Goal: Task Accomplishment & Management: Use online tool/utility

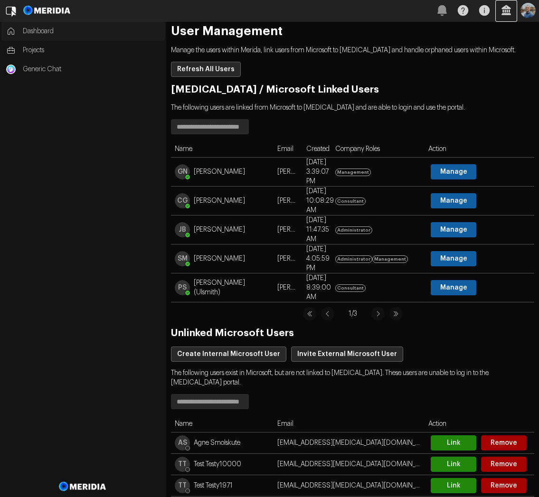
scroll to position [156, 0]
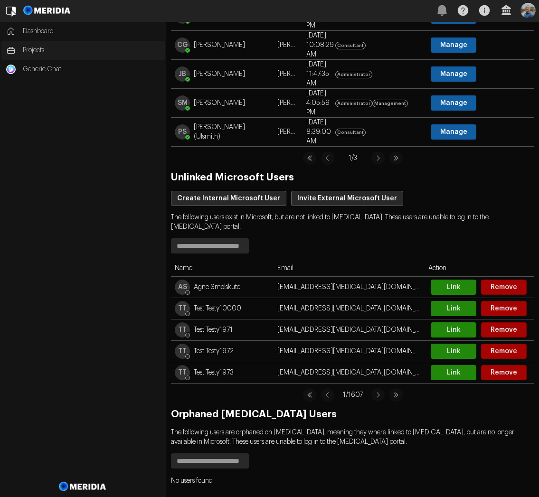
click at [29, 51] on span "Projects" at bounding box center [91, 50] width 137 height 9
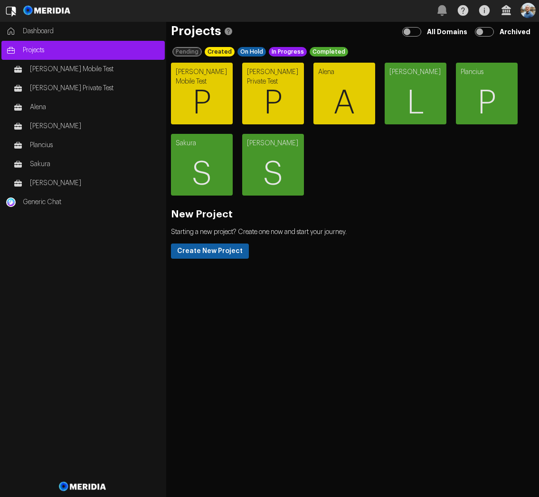
click at [529, 13] on img "button" at bounding box center [527, 10] width 15 height 15
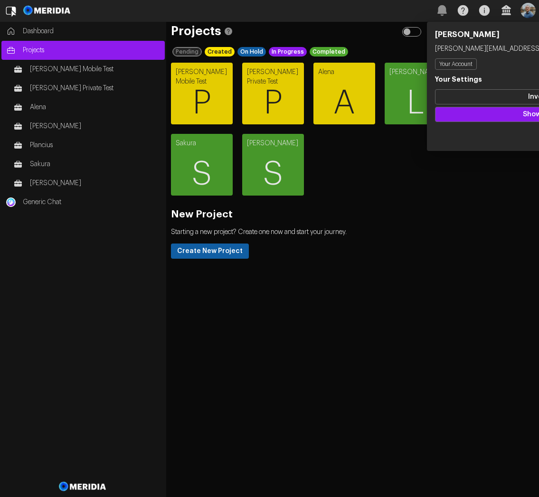
click at [334, 151] on div "[PERSON_NAME] Mobile Test P [PERSON_NAME] Private Test P [PERSON_NAME] L Planci…" at bounding box center [347, 129] width 363 height 142
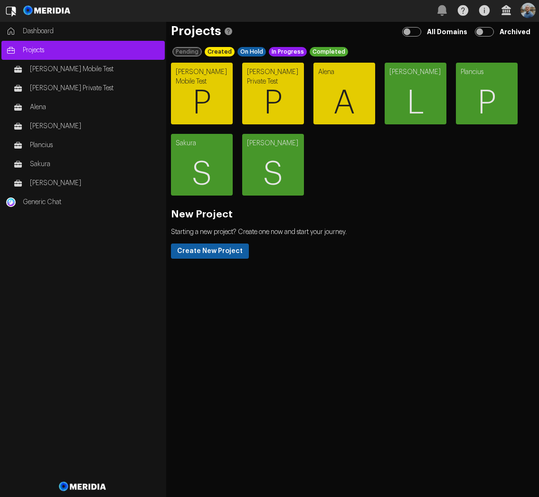
click at [41, 18] on img at bounding box center [47, 10] width 51 height 21
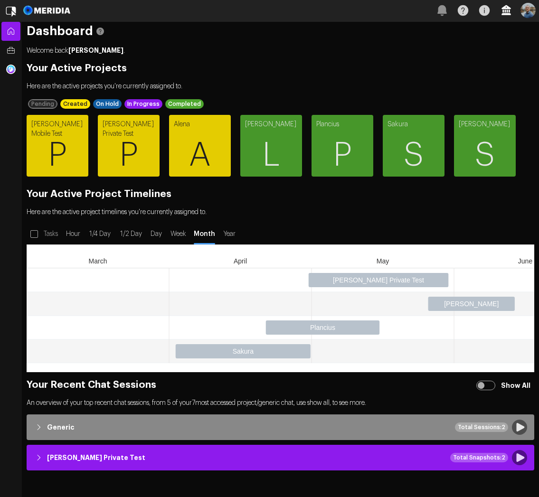
click at [506, 13] on icon "button" at bounding box center [506, 10] width 21 height 21
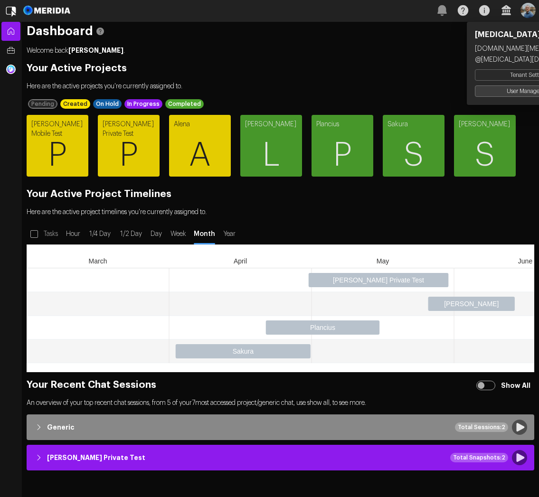
click at [501, 89] on button "User Management" at bounding box center [529, 90] width 109 height 11
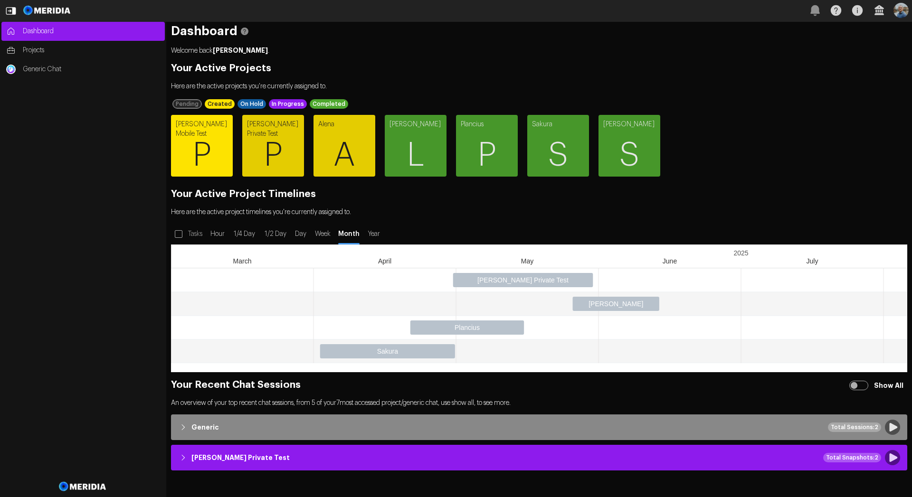
click at [202, 152] on span "P" at bounding box center [202, 155] width 62 height 57
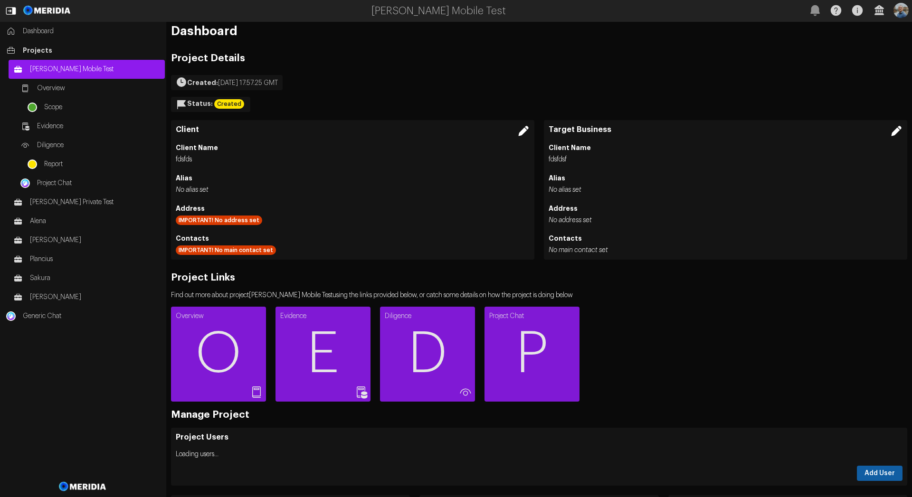
scroll to position [228, 0]
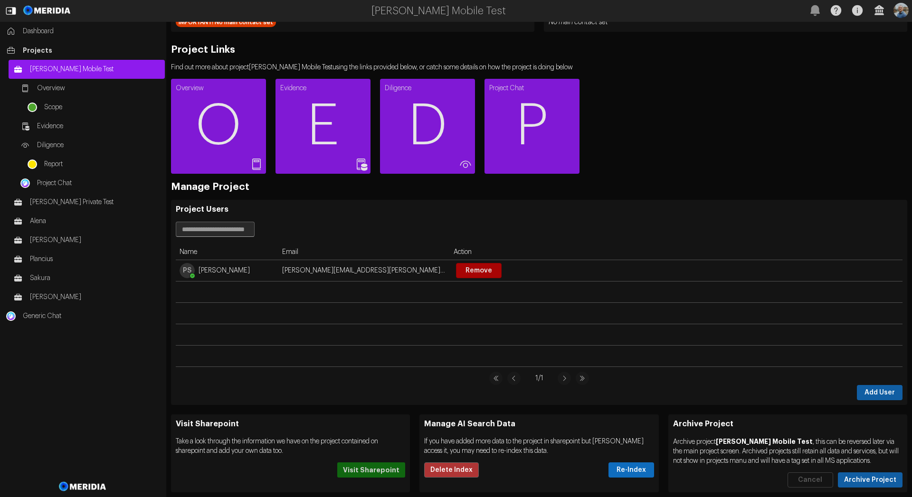
click at [632, 471] on button "Re-Index" at bounding box center [631, 470] width 46 height 15
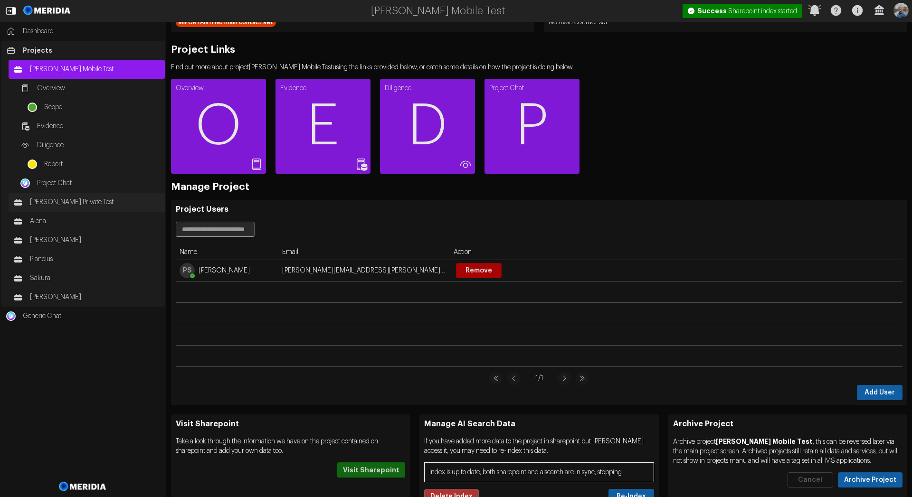
click at [52, 204] on span "[PERSON_NAME] Private Test" at bounding box center [95, 202] width 130 height 9
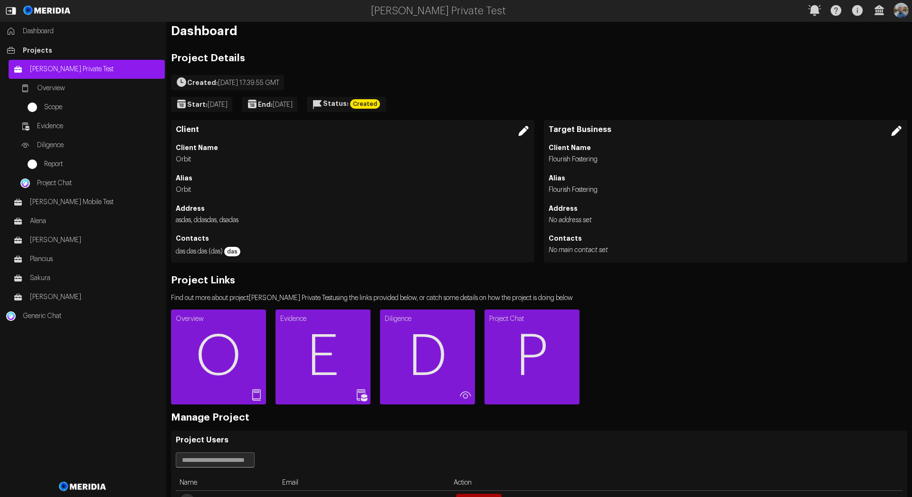
scroll to position [231, 0]
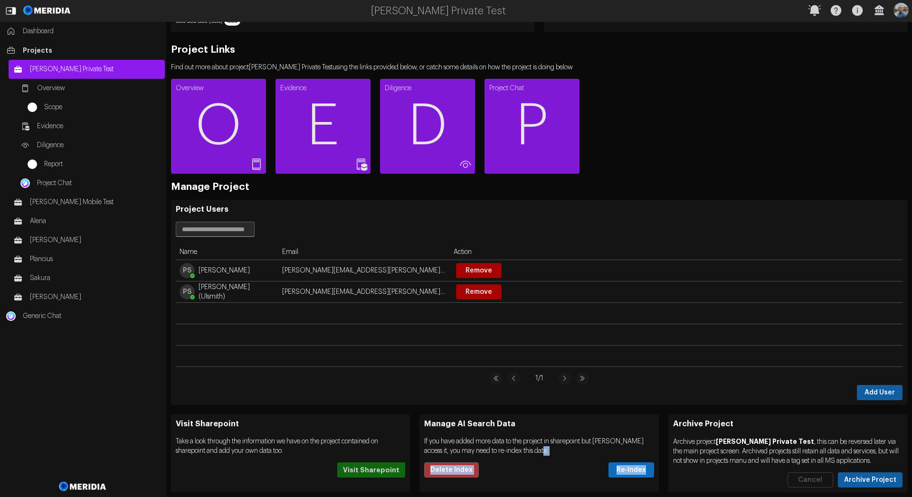
drag, startPoint x: 633, startPoint y: 478, endPoint x: 642, endPoint y: 470, distance: 11.1
click at [642, 470] on div "Manage AI Search Data If you have added more data to the project in sharepoint …" at bounding box center [538, 453] width 239 height 77
click at [642, 470] on button "Re-Index" at bounding box center [631, 470] width 46 height 15
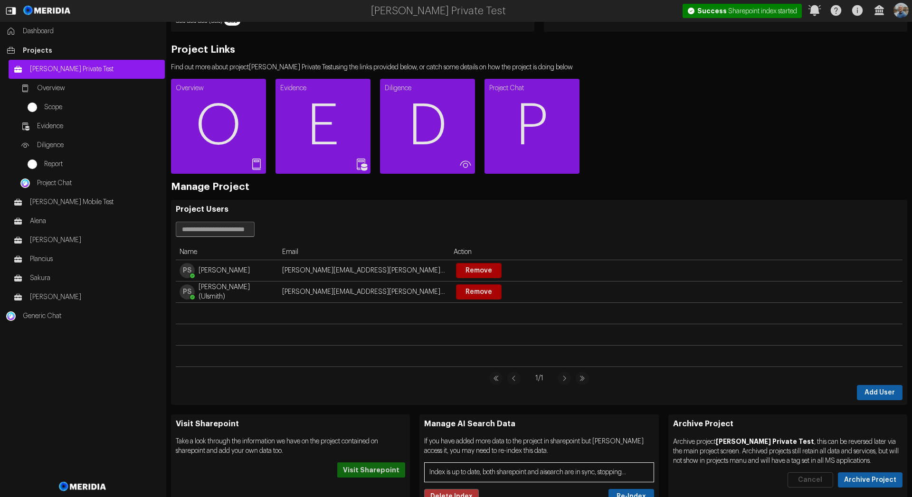
click at [609, 416] on div "Manage AI Search Data If you have added more data to the project in sharepoint …" at bounding box center [538, 462] width 239 height 94
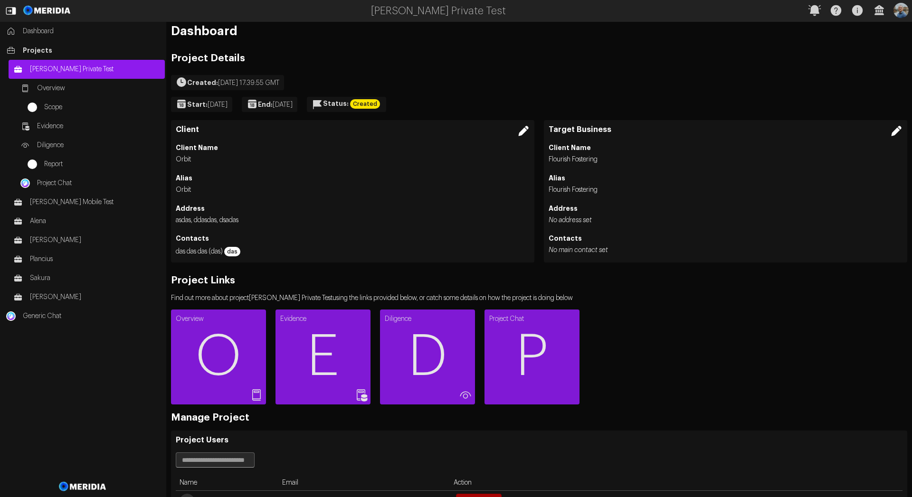
scroll to position [247, 0]
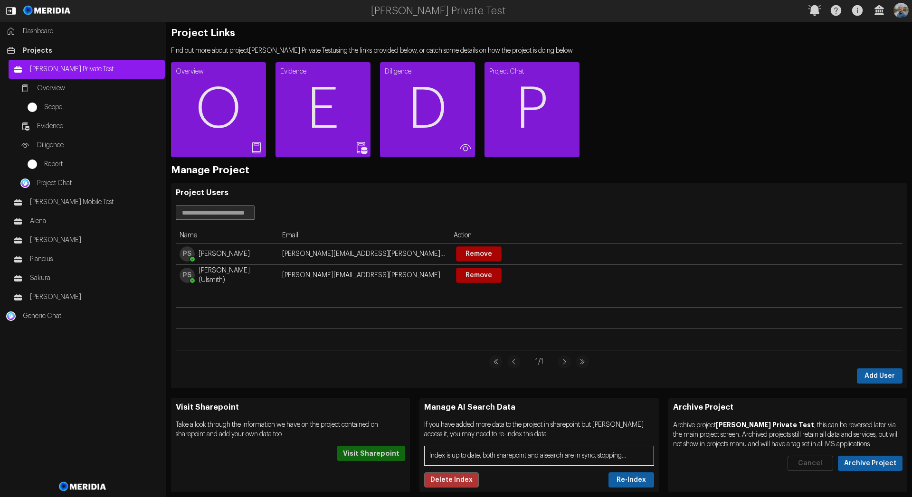
click at [240, 210] on input "text" at bounding box center [215, 213] width 78 height 14
type input "*"
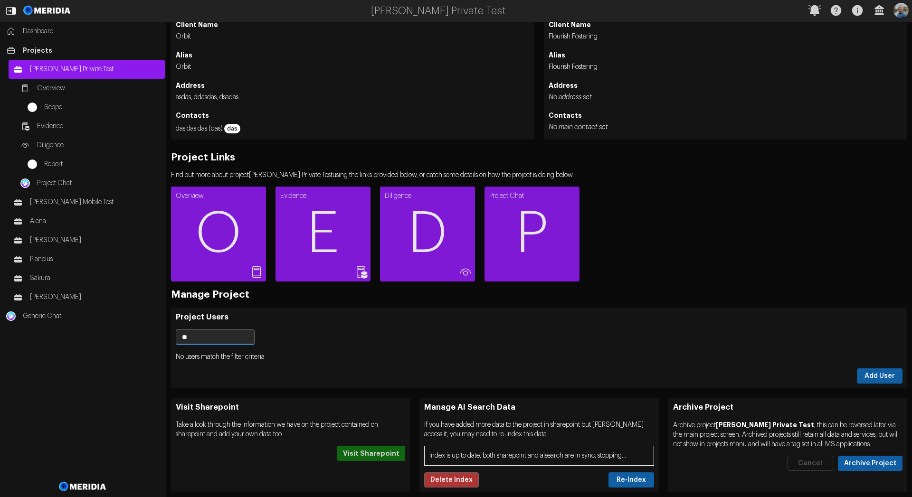
type input "*"
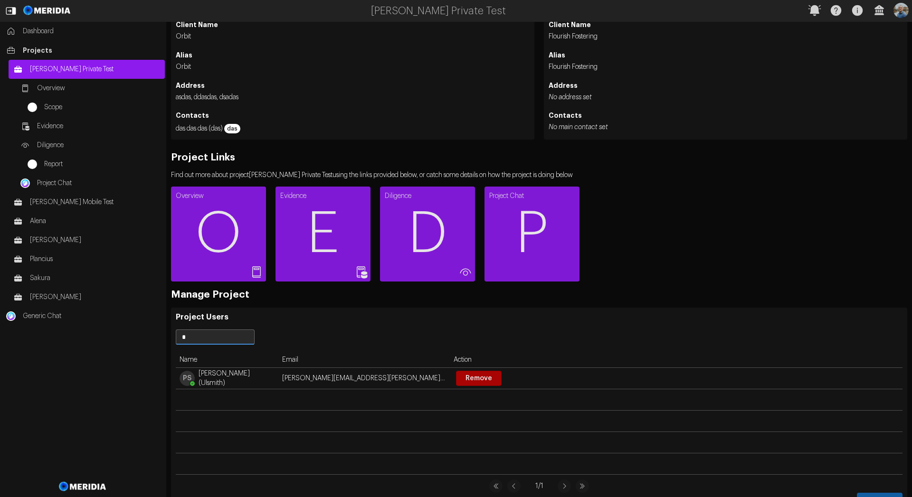
scroll to position [247, 0]
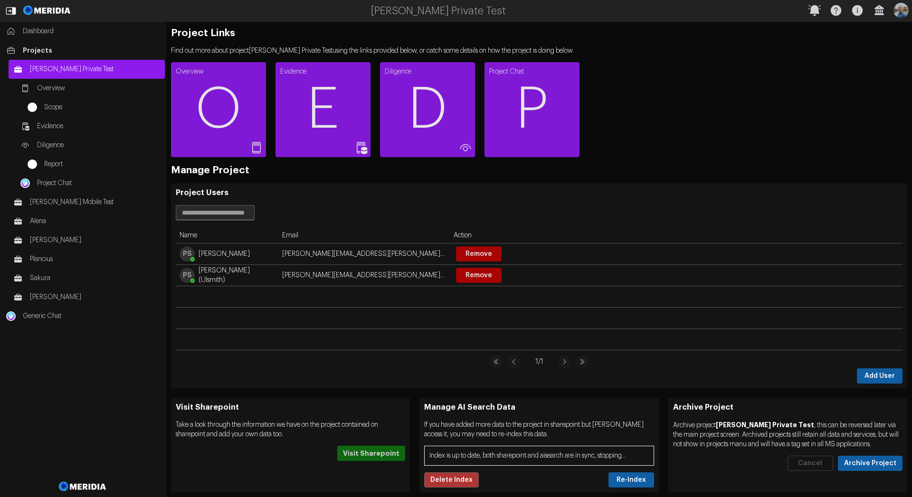
click at [344, 201] on div "Project Users Name Email Action PS Paul Smith paul.smith@meridia.co Remove PS P…" at bounding box center [539, 285] width 736 height 205
